Goal: Browse casually: Explore the website without a specific task or goal

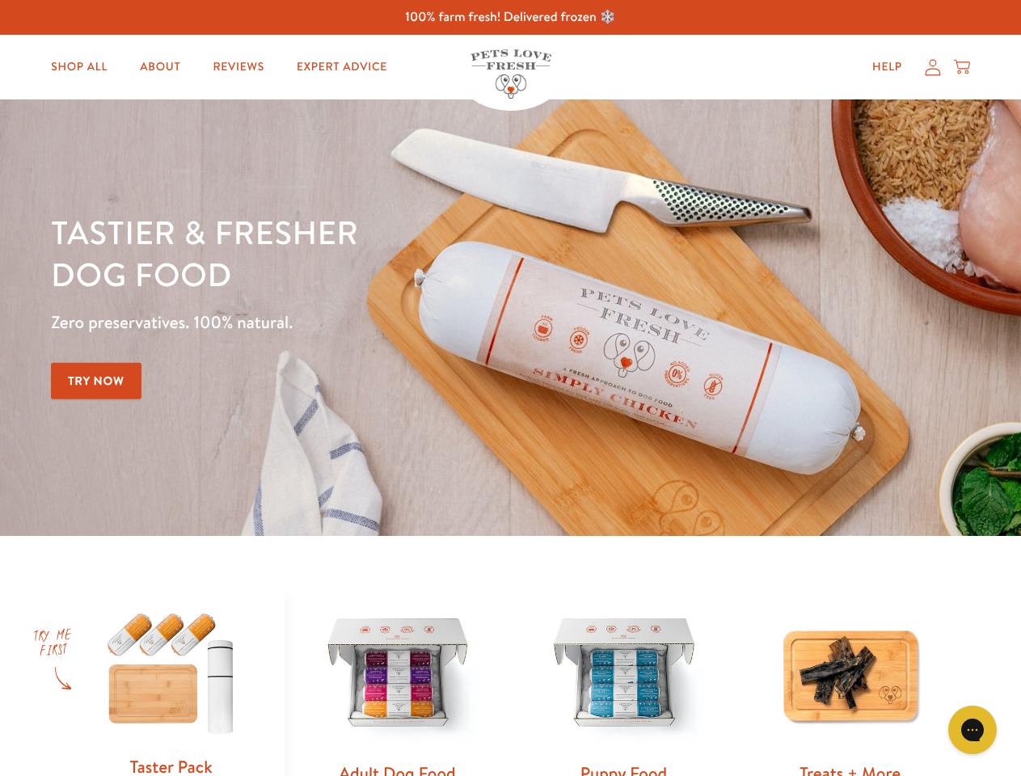
click at [510, 388] on div "Tastier & fresher dog food Zero preservatives. 100% natural. Try Now" at bounding box center [357, 317] width 613 height 213
click at [972, 730] on icon "Open gorgias live chat" at bounding box center [971, 729] width 15 height 15
